Goal: Task Accomplishment & Management: Manage account settings

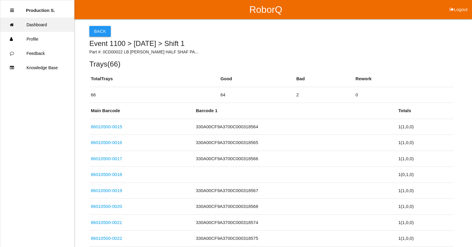
click at [52, 24] on link "Dashboard" at bounding box center [37, 25] width 74 height 14
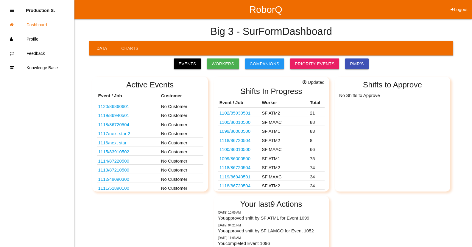
click at [243, 114] on link "1102 / 85930501" at bounding box center [235, 112] width 31 height 5
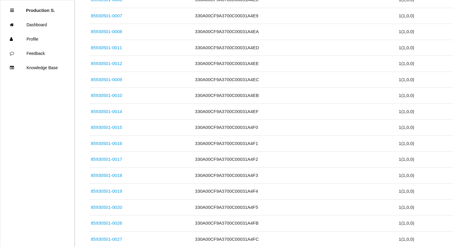
scroll to position [322, 0]
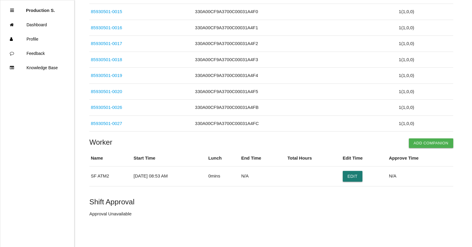
drag, startPoint x: 364, startPoint y: 178, endPoint x: 358, endPoint y: 176, distance: 6.1
click at [363, 178] on button "Edit" at bounding box center [353, 176] width 20 height 11
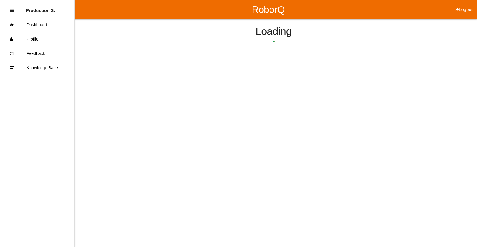
select select "8"
select select "53"
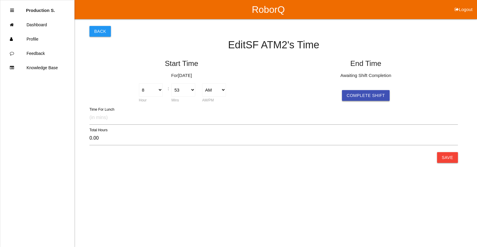
click at [359, 97] on button "Complete Shift" at bounding box center [366, 95] width 48 height 11
select select "8"
select select "53"
click at [446, 162] on button "Save" at bounding box center [447, 157] width 21 height 11
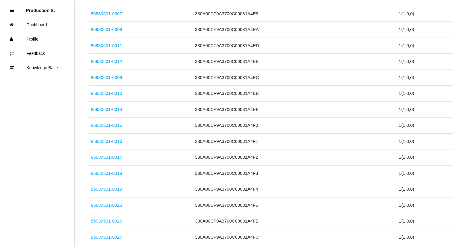
scroll to position [322, 0]
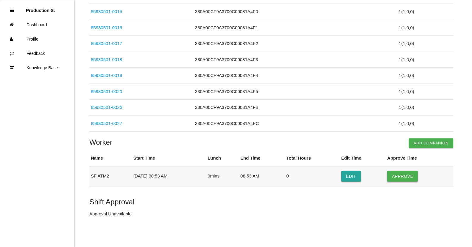
click at [401, 171] on button "Approve" at bounding box center [402, 176] width 31 height 11
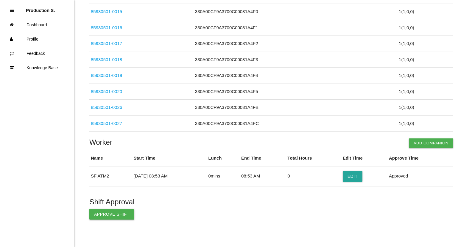
click at [117, 214] on button "Approve Shift" at bounding box center [111, 214] width 45 height 11
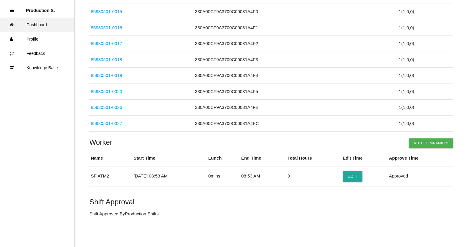
click at [39, 24] on link "Dashboard" at bounding box center [37, 25] width 74 height 14
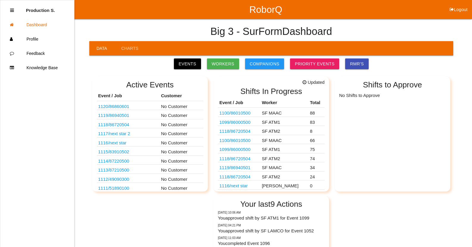
click at [250, 114] on link "1100 / 86010500" at bounding box center [235, 112] width 31 height 5
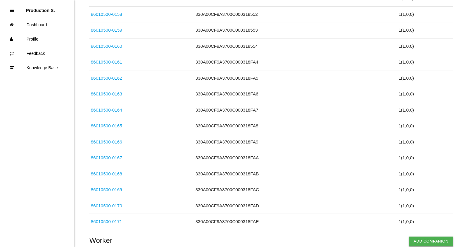
scroll to position [1390, 0]
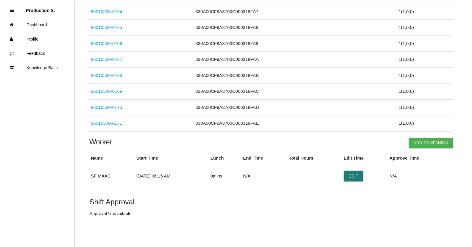
click at [355, 174] on button "Edit" at bounding box center [354, 175] width 20 height 11
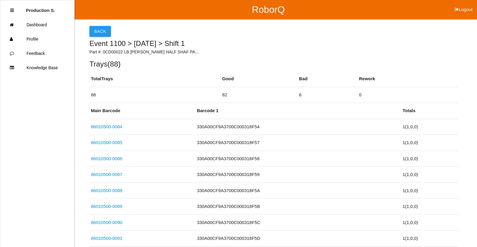
select select "6"
select select "15"
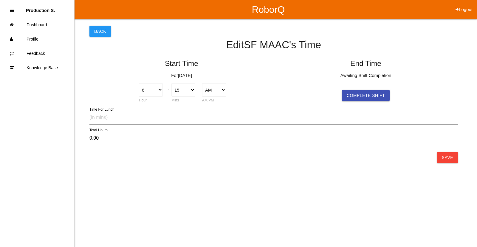
click at [362, 99] on button "Complete Shift" at bounding box center [366, 95] width 48 height 11
select select "6"
select select "15"
drag, startPoint x: 448, startPoint y: 156, endPoint x: 450, endPoint y: 150, distance: 6.8
click at [448, 156] on button "Save" at bounding box center [447, 157] width 21 height 11
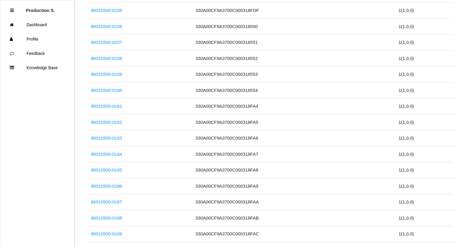
scroll to position [1390, 0]
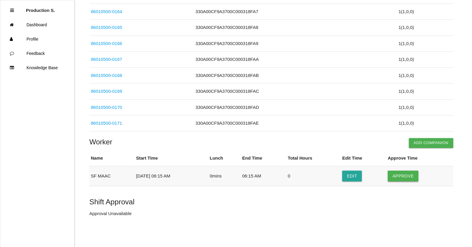
click at [411, 180] on button "Approve" at bounding box center [403, 175] width 31 height 11
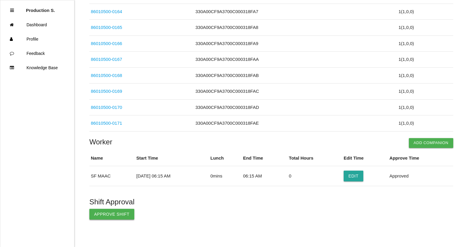
click at [122, 212] on button "Approve Shift" at bounding box center [111, 214] width 45 height 11
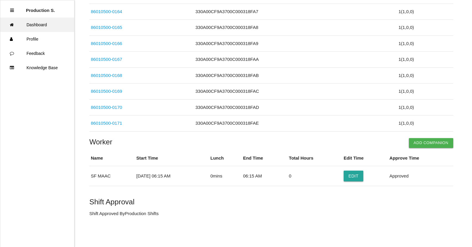
click at [43, 27] on link "Dashboard" at bounding box center [37, 25] width 74 height 14
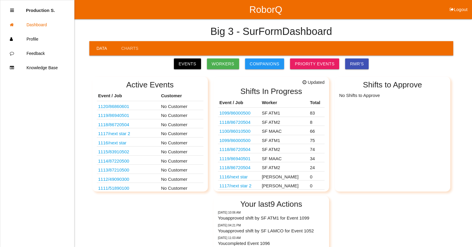
click at [246, 113] on link "1099 / 86000500" at bounding box center [235, 112] width 31 height 5
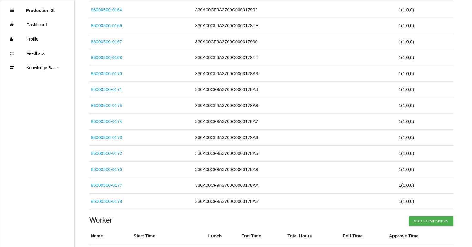
scroll to position [1310, 0]
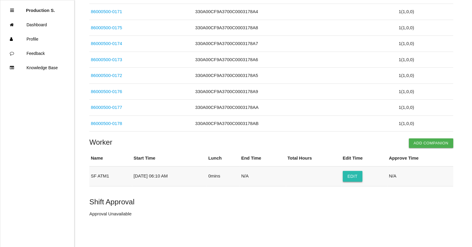
click at [359, 176] on button "Edit" at bounding box center [353, 176] width 20 height 11
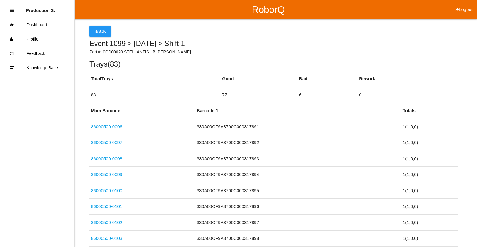
select select "6"
select select "10"
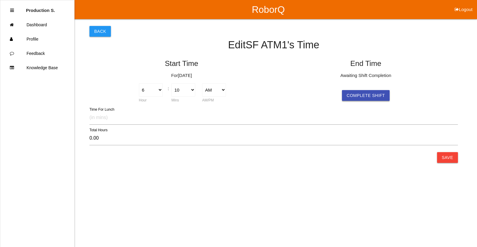
click at [374, 95] on button "Complete Shift" at bounding box center [366, 95] width 48 height 11
select select "6"
select select "10"
click at [448, 162] on button "Save" at bounding box center [447, 157] width 21 height 11
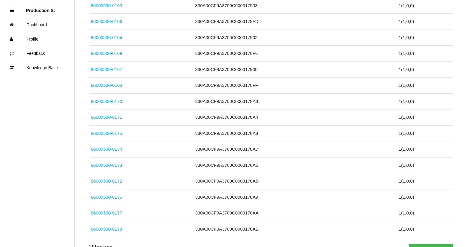
scroll to position [1310, 0]
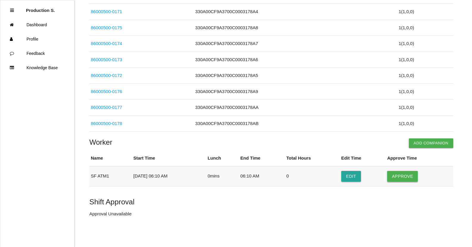
click at [414, 175] on button "Approve" at bounding box center [402, 176] width 31 height 11
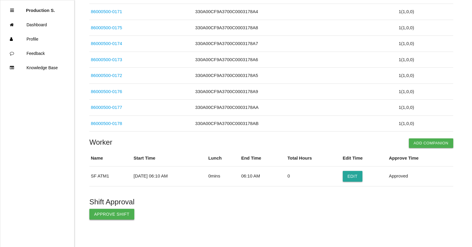
click at [123, 217] on button "Approve Shift" at bounding box center [111, 214] width 45 height 11
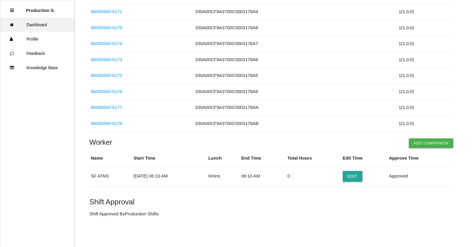
drag, startPoint x: 40, startPoint y: 27, endPoint x: 69, endPoint y: 25, distance: 29.0
click at [40, 27] on link "Dashboard" at bounding box center [37, 25] width 74 height 14
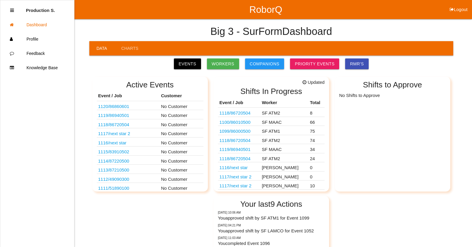
click at [239, 113] on link "1118 / 86720504" at bounding box center [235, 112] width 31 height 5
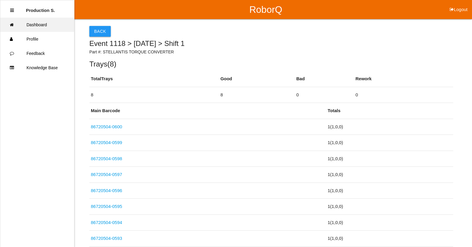
click at [41, 24] on link "Dashboard" at bounding box center [37, 25] width 74 height 14
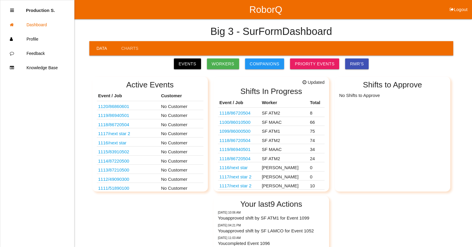
click at [272, 113] on td "SF ATM2" at bounding box center [284, 112] width 48 height 9
click at [249, 115] on link "1118 / 86720504" at bounding box center [235, 112] width 31 height 5
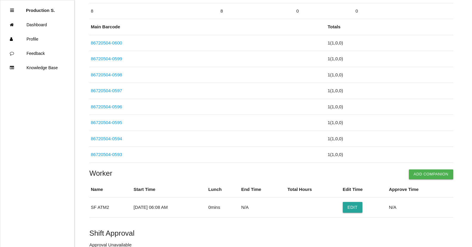
scroll to position [115, 0]
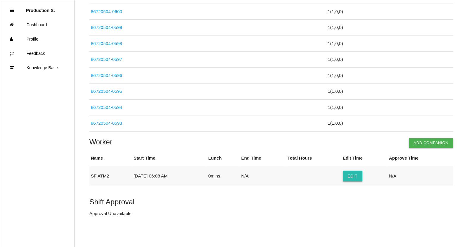
click at [351, 173] on button "Edit" at bounding box center [353, 175] width 20 height 11
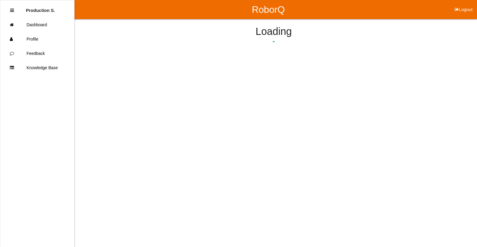
select select "6"
select select "8"
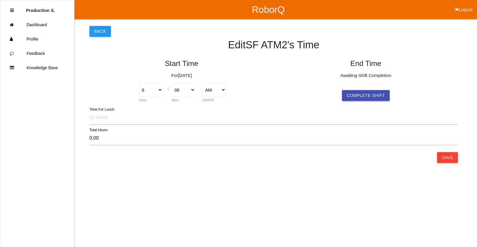
click at [372, 97] on button "Complete Shift" at bounding box center [366, 95] width 48 height 11
select select "6"
select select "8"
click at [443, 157] on button "Save" at bounding box center [447, 157] width 21 height 11
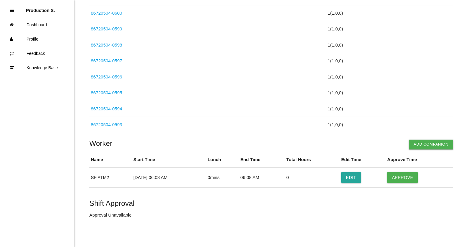
scroll to position [115, 0]
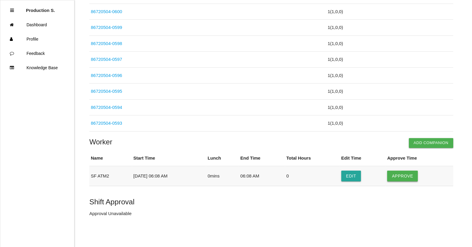
drag, startPoint x: 407, startPoint y: 173, endPoint x: 339, endPoint y: 191, distance: 70.6
click at [406, 174] on button "Approve" at bounding box center [402, 175] width 31 height 11
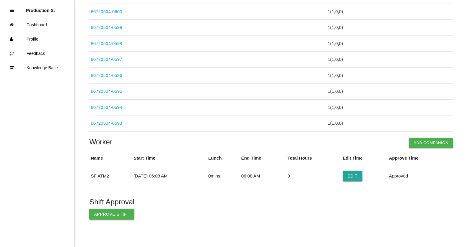
click at [112, 215] on button "Approve Shift" at bounding box center [111, 214] width 45 height 11
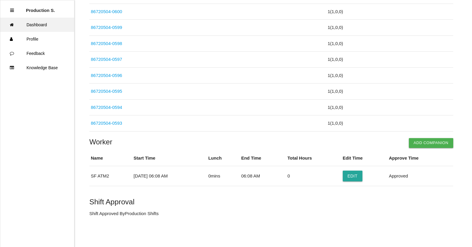
click at [32, 25] on link "Dashboard" at bounding box center [37, 25] width 74 height 14
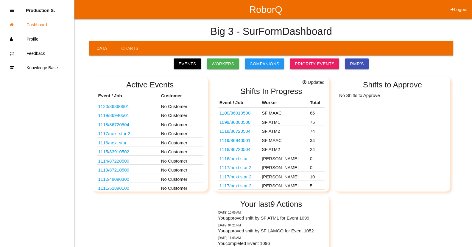
click at [272, 111] on td "SF MAAC" at bounding box center [284, 112] width 48 height 9
click at [245, 112] on link "1100 / 86010500" at bounding box center [235, 112] width 31 height 5
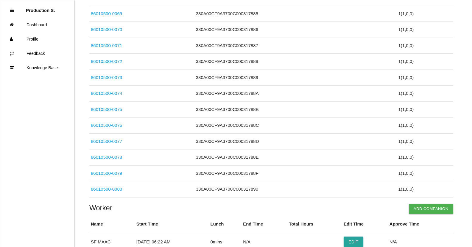
scroll to position [1040, 0]
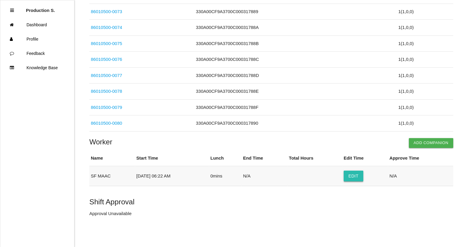
click at [363, 177] on button "Edit" at bounding box center [354, 175] width 20 height 11
select select "6"
select select "22"
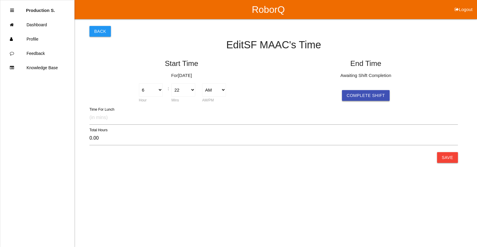
click at [369, 95] on button "Complete Shift" at bounding box center [366, 95] width 48 height 11
select select "6"
select select "22"
click at [444, 159] on button "Save" at bounding box center [447, 157] width 21 height 11
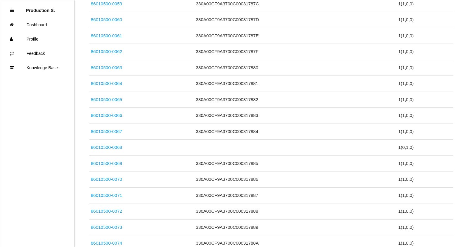
scroll to position [1040, 0]
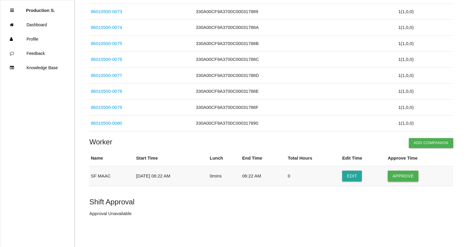
drag, startPoint x: 400, startPoint y: 175, endPoint x: 397, endPoint y: 180, distance: 5.9
click at [400, 176] on button "Approve" at bounding box center [403, 175] width 31 height 11
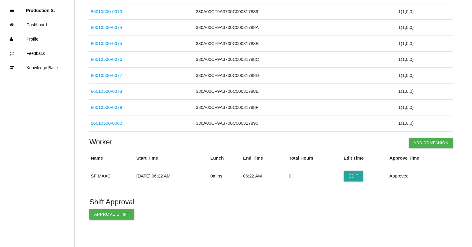
click at [116, 211] on button "Approve Shift" at bounding box center [111, 214] width 45 height 11
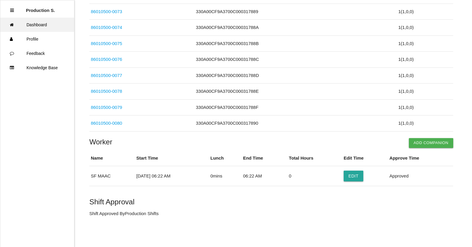
click at [44, 26] on link "Dashboard" at bounding box center [37, 25] width 74 height 14
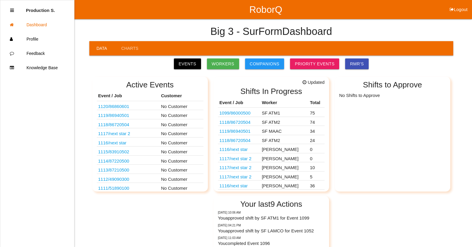
click at [241, 115] on link "1099 / 86000500" at bounding box center [235, 112] width 31 height 5
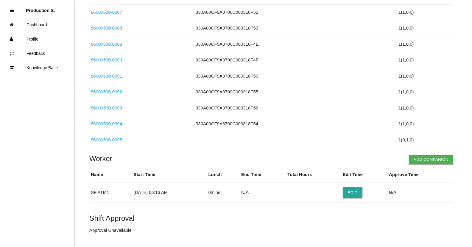
scroll to position [1183, 0]
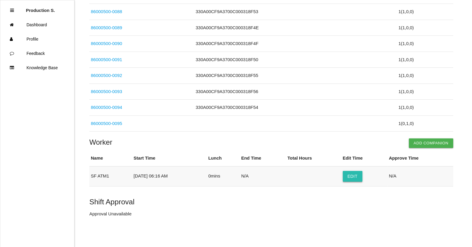
click at [361, 178] on button "Edit" at bounding box center [353, 176] width 20 height 11
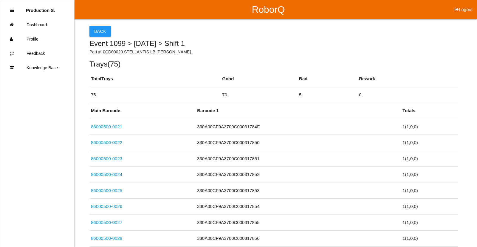
select select "6"
select select "16"
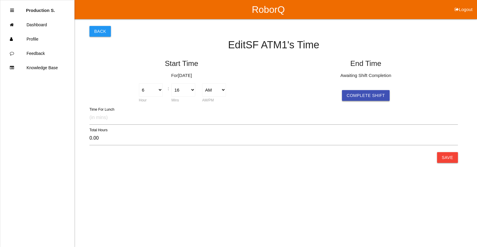
click at [380, 97] on button "Complete Shift" at bounding box center [366, 95] width 48 height 11
select select "6"
select select "16"
click at [446, 157] on button "Save" at bounding box center [447, 157] width 21 height 11
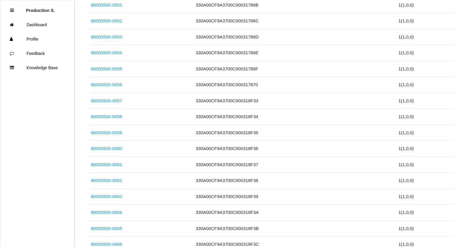
scroll to position [1183, 0]
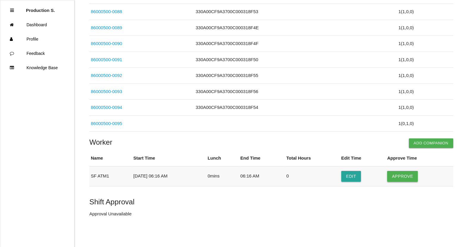
click at [406, 172] on button "Approve" at bounding box center [402, 176] width 31 height 11
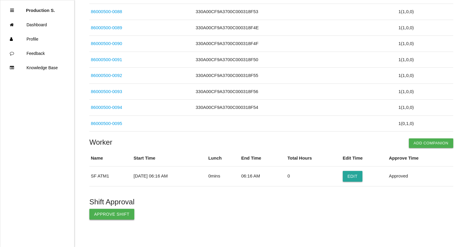
drag, startPoint x: 102, startPoint y: 217, endPoint x: 97, endPoint y: 209, distance: 9.0
click at [102, 217] on button "Approve Shift" at bounding box center [111, 214] width 45 height 11
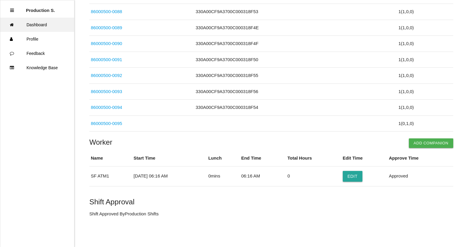
click at [40, 28] on link "Dashboard" at bounding box center [37, 25] width 74 height 14
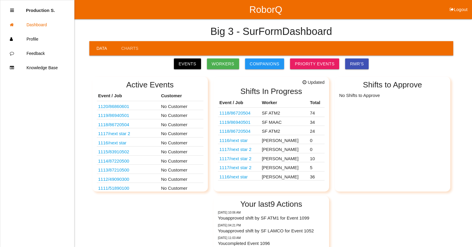
click at [247, 113] on link "1118 / 86720504" at bounding box center [235, 112] width 31 height 5
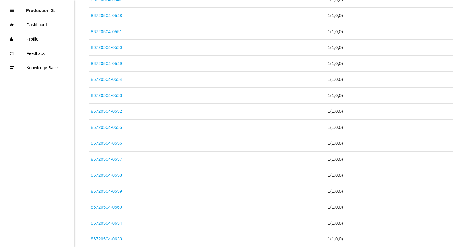
scroll to position [1167, 0]
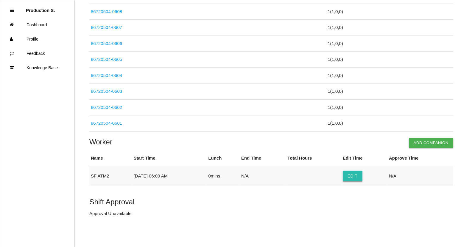
click at [360, 177] on button "Edit" at bounding box center [353, 175] width 20 height 11
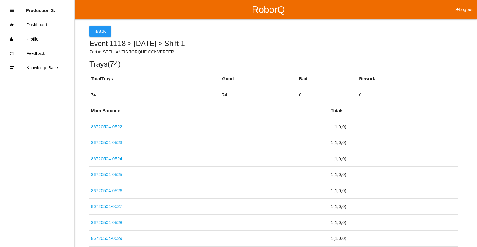
select select "6"
select select "9"
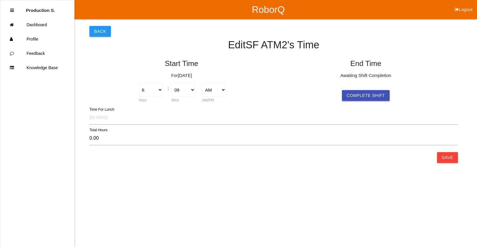
click at [347, 99] on button "Complete Shift" at bounding box center [366, 95] width 48 height 11
select select "6"
select select "9"
click at [445, 159] on button "Save" at bounding box center [447, 157] width 21 height 11
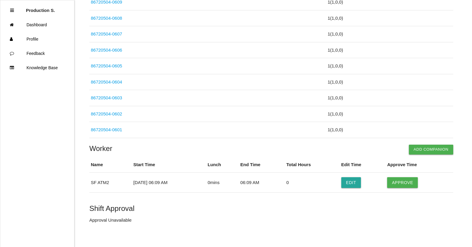
scroll to position [1167, 0]
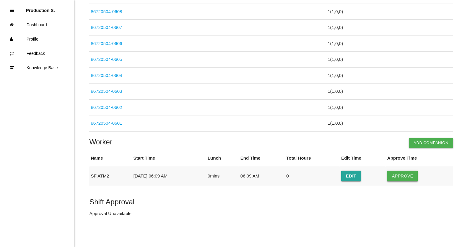
click at [402, 179] on button "Approve" at bounding box center [402, 175] width 31 height 11
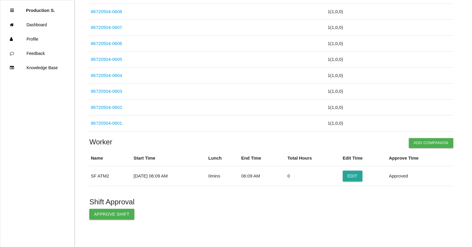
click at [114, 214] on button "Approve Shift" at bounding box center [111, 214] width 45 height 11
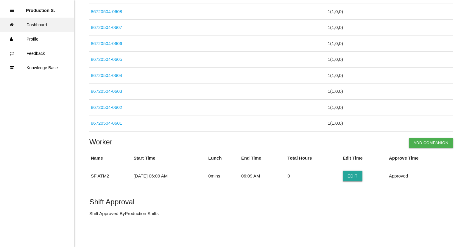
click at [41, 31] on ul "Production S. Dashboard Profile Feedback Knowledge Base" at bounding box center [37, 123] width 74 height 247
click at [39, 30] on link "Dashboard" at bounding box center [37, 25] width 74 height 14
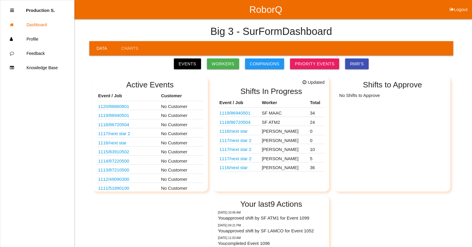
click at [234, 114] on link "1119 / 86940501" at bounding box center [235, 112] width 31 height 5
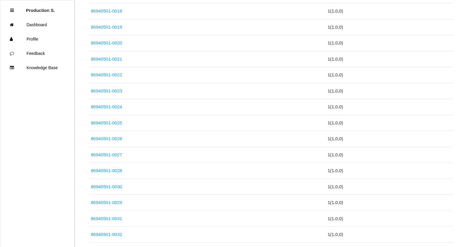
scroll to position [529, 0]
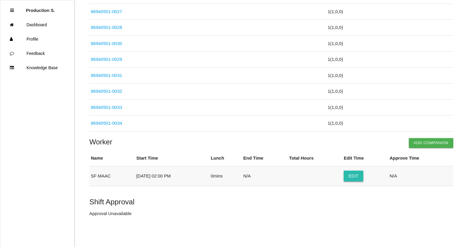
click at [356, 173] on button "Edit" at bounding box center [354, 175] width 20 height 11
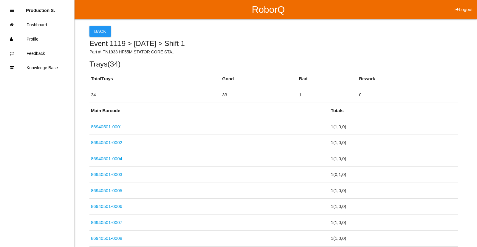
select select "2"
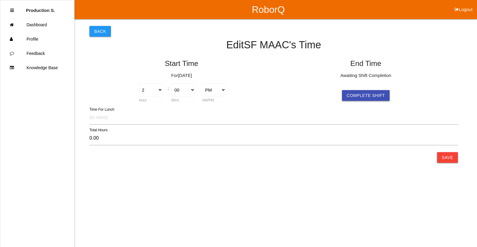
click at [367, 95] on button "Complete Shift" at bounding box center [366, 95] width 48 height 11
select select "2"
click at [442, 157] on button "Save" at bounding box center [447, 157] width 21 height 11
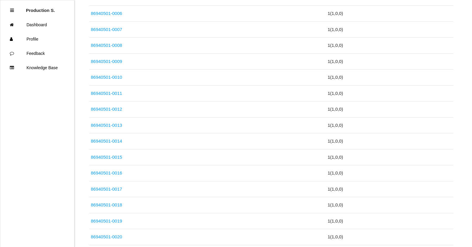
scroll to position [529, 0]
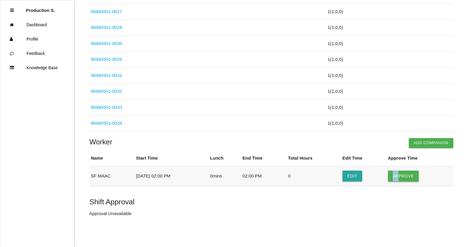
click at [403, 173] on td "Approve" at bounding box center [420, 176] width 67 height 20
drag, startPoint x: 403, startPoint y: 173, endPoint x: 400, endPoint y: 179, distance: 6.3
click at [400, 179] on button "Approve" at bounding box center [403, 175] width 31 height 11
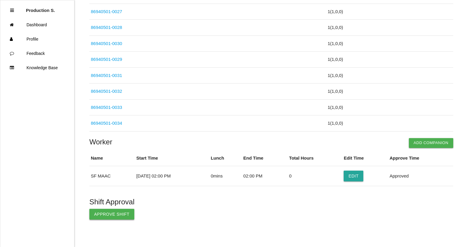
click at [114, 215] on button "Approve Shift" at bounding box center [111, 214] width 45 height 11
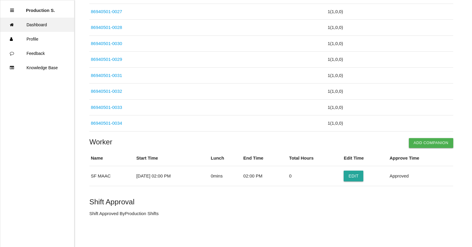
click at [40, 24] on link "Dashboard" at bounding box center [37, 25] width 74 height 14
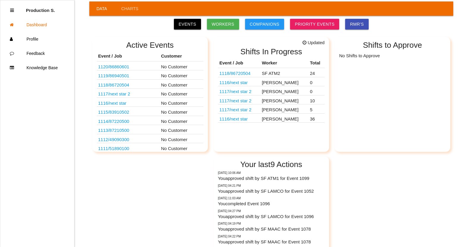
scroll to position [94, 0]
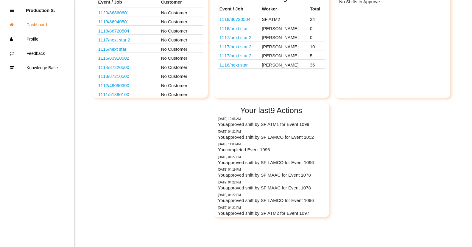
click at [238, 18] on link "1118 / 86720504" at bounding box center [235, 19] width 31 height 5
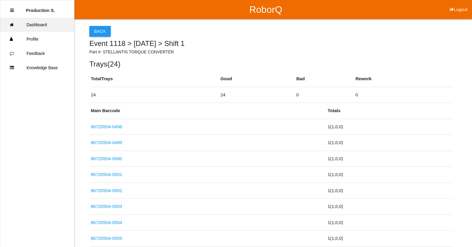
click at [43, 27] on link "Dashboard" at bounding box center [37, 25] width 74 height 14
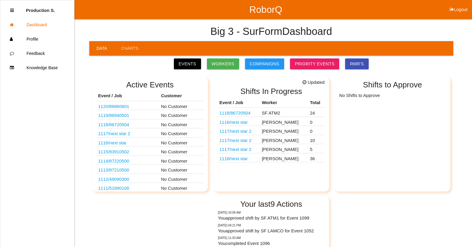
click at [238, 112] on link "1118 / 86720504" at bounding box center [235, 112] width 31 height 5
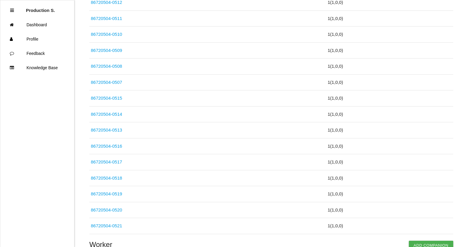
scroll to position [370, 0]
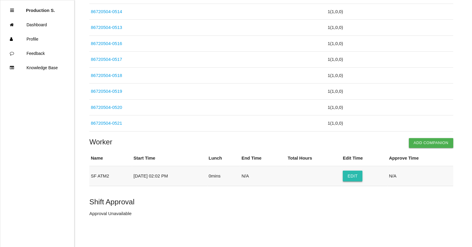
click at [361, 177] on button "Edit" at bounding box center [353, 175] width 20 height 11
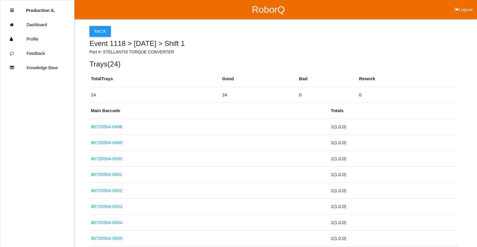
select select "2"
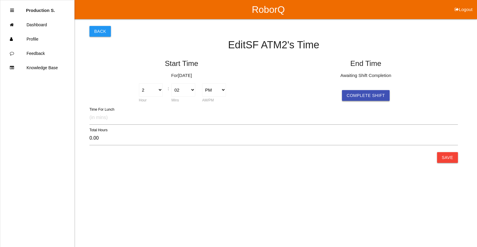
click at [370, 97] on button "Complete Shift" at bounding box center [366, 95] width 48 height 11
select select "2"
click at [445, 156] on button "Save" at bounding box center [447, 157] width 21 height 11
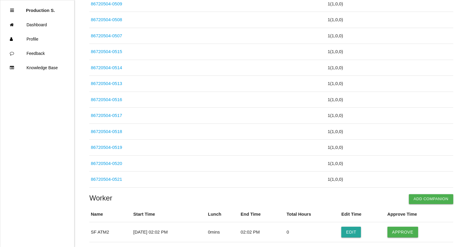
scroll to position [370, 0]
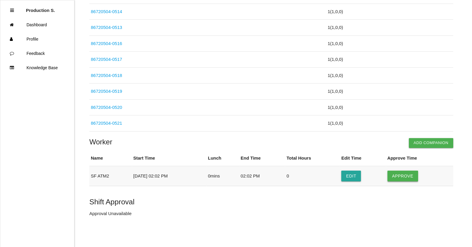
click at [410, 177] on button "Approve" at bounding box center [403, 175] width 31 height 11
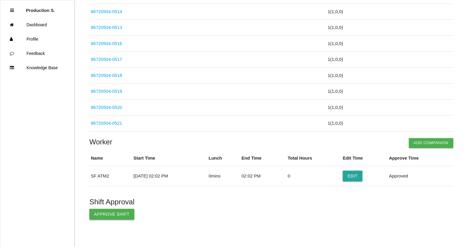
click at [103, 214] on button "Approve Shift" at bounding box center [111, 214] width 45 height 11
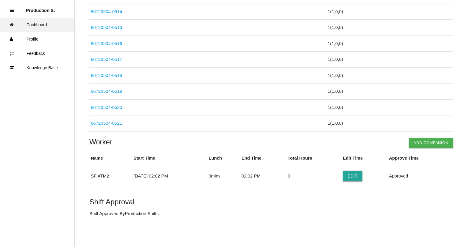
click at [31, 24] on link "Dashboard" at bounding box center [37, 25] width 74 height 14
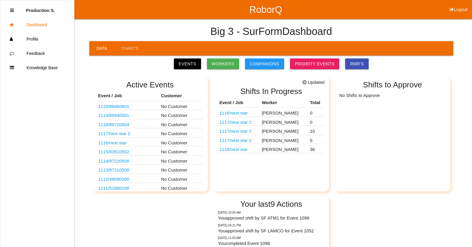
click at [460, 4] on button "Logout" at bounding box center [458, 2] width 27 height 4
select select "Supervisor"
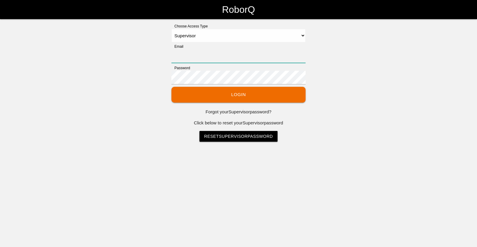
type input "[EMAIL_ADDRESS][DOMAIN_NAME]"
